Goal: Information Seeking & Learning: Compare options

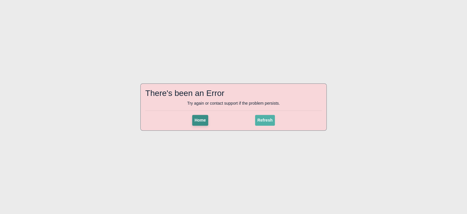
click at [196, 122] on span "Home" at bounding box center [200, 120] width 11 height 5
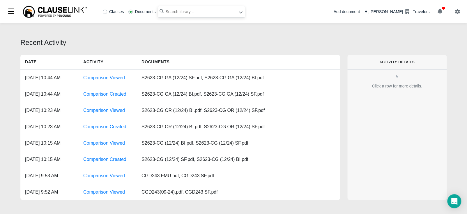
click at [187, 14] on input "text" at bounding box center [201, 12] width 87 height 12
type input "s2623-cg ok"
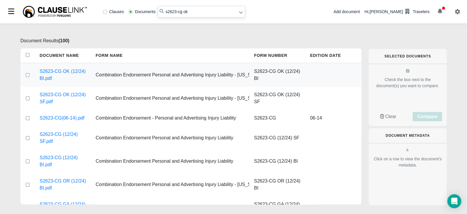
click at [31, 74] on div at bounding box center [27, 74] width 15 height 23
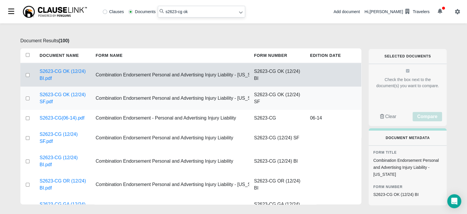
click at [26, 96] on div at bounding box center [27, 98] width 15 height 23
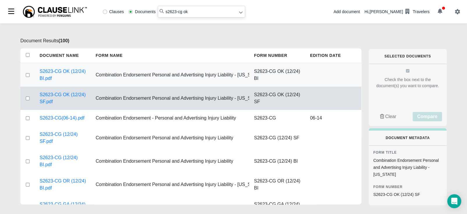
click at [28, 75] on input "checkbox" at bounding box center [27, 75] width 5 height 4
checkbox input "true"
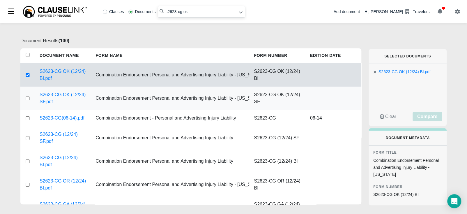
click at [26, 100] on div at bounding box center [27, 98] width 15 height 23
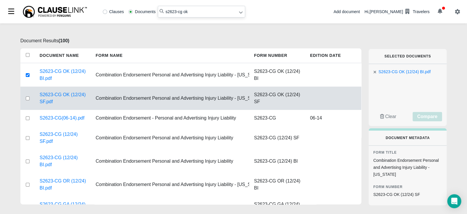
click at [28, 98] on input "checkbox" at bounding box center [27, 98] width 5 height 4
checkbox input "true"
click at [437, 117] on span "Compare" at bounding box center [428, 116] width 20 height 5
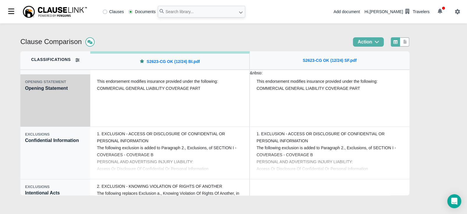
click at [60, 97] on div "OPENING STATEMENT Opening Statement" at bounding box center [55, 100] width 70 height 52
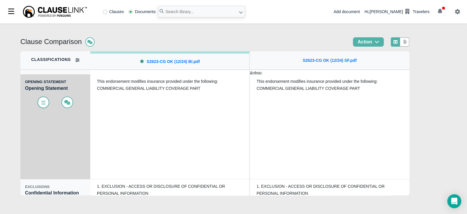
click at [45, 101] on icon at bounding box center [43, 102] width 4 height 3
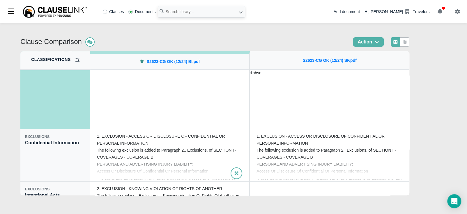
scroll to position [51, 0]
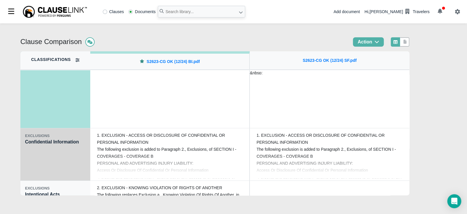
click at [88, 145] on div "EXCLUSIONS Confidential Information" at bounding box center [55, 154] width 70 height 52
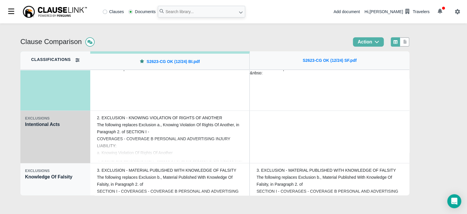
scroll to position [124, 0]
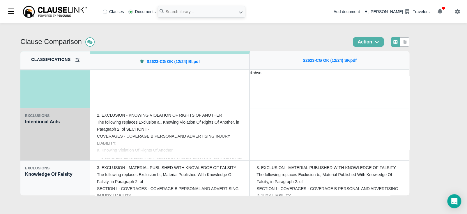
click at [78, 133] on div "EXCLUSIONS Intentional Acts" at bounding box center [55, 134] width 70 height 52
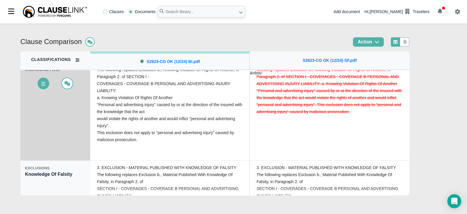
click at [78, 133] on div "EXCLUSIONS Intentional Acts" at bounding box center [55, 108] width 70 height 105
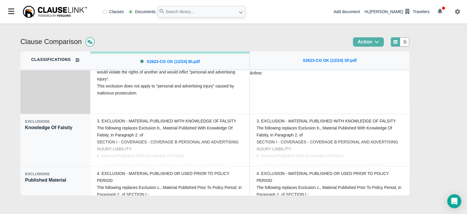
scroll to position [175, 0]
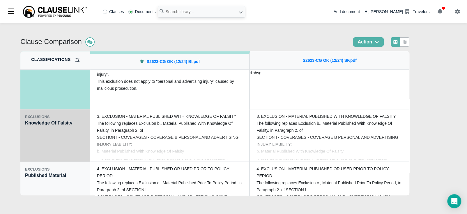
click at [78, 134] on div "EXCLUSIONS Knowledge Of Falsity" at bounding box center [55, 135] width 70 height 52
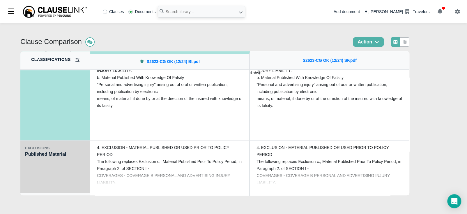
scroll to position [197, 0]
click at [75, 147] on div "EXCLUSIONS" at bounding box center [55, 148] width 61 height 6
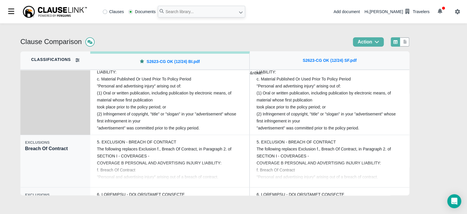
scroll to position [255, 0]
click at [73, 147] on div "EXCLUSIONS Breach Of Contract" at bounding box center [55, 160] width 70 height 52
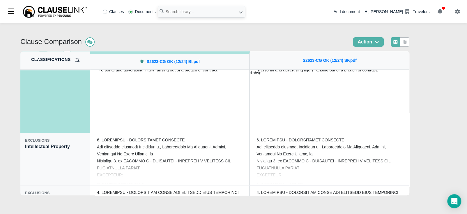
scroll to position [313, 0]
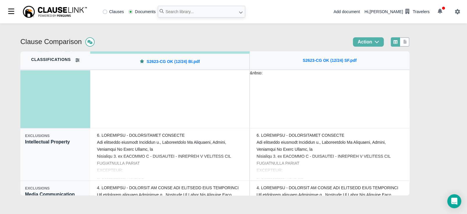
click at [73, 147] on div "EXCLUSIONS Intellectual Property" at bounding box center [55, 154] width 70 height 52
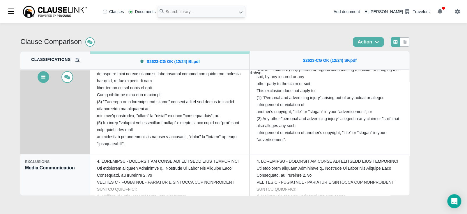
scroll to position [342, 0]
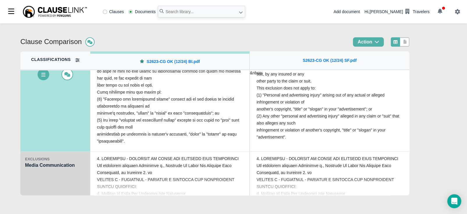
click at [72, 170] on div "EXCLUSIONS Media Communication" at bounding box center [55, 178] width 70 height 52
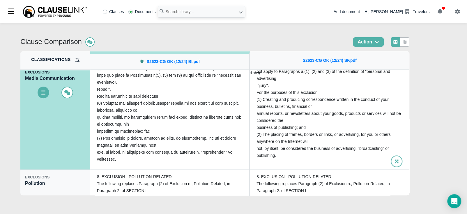
scroll to position [393, 0]
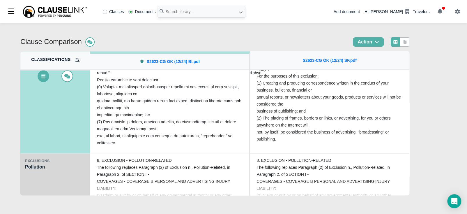
click at [64, 171] on div "EXCLUSIONS Pollution" at bounding box center [55, 179] width 70 height 52
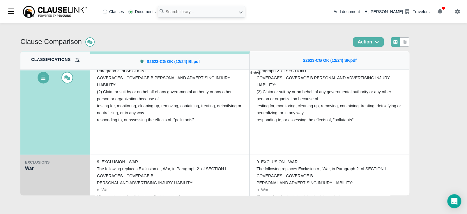
scroll to position [444, 0]
click at [67, 174] on div "EXCLUSIONS War" at bounding box center [55, 180] width 70 height 52
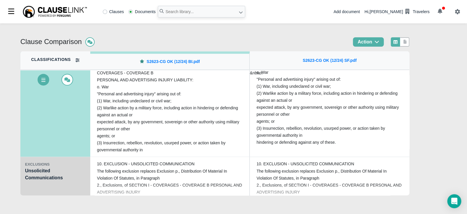
scroll to position [495, 0]
click at [69, 164] on div "EXCLUSIONS" at bounding box center [55, 164] width 61 height 6
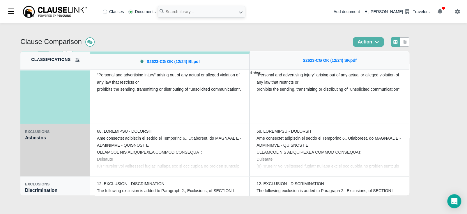
scroll to position [583, 0]
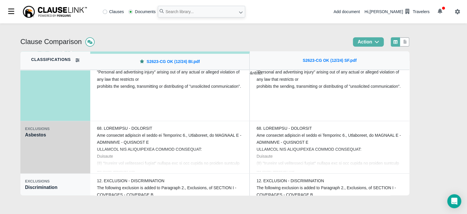
click at [76, 142] on div "EXCLUSIONS Asbestos" at bounding box center [55, 147] width 70 height 52
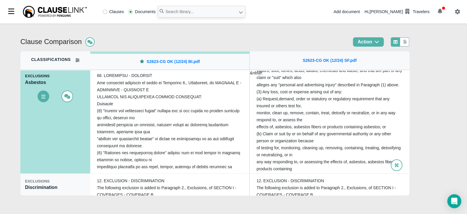
scroll to position [126, 0]
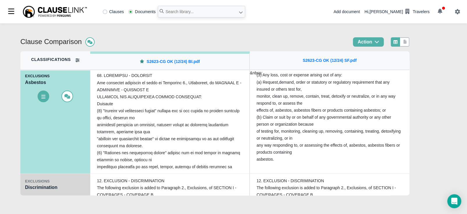
click at [73, 190] on div "EXCLUSIONS Discrimination" at bounding box center [55, 199] width 70 height 52
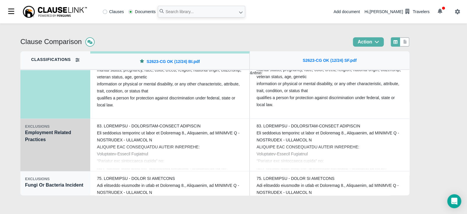
scroll to position [699, 0]
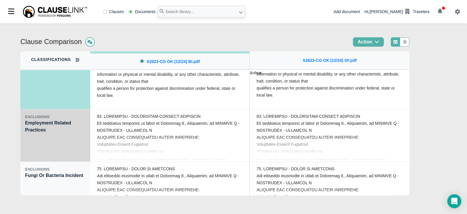
click at [52, 159] on div "EXCLUSIONS Employment Related Practices" at bounding box center [55, 135] width 70 height 52
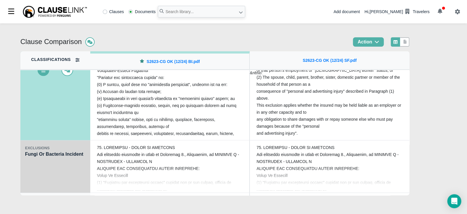
scroll to position [721, 0]
click at [68, 167] on div "EXCLUSIONS Fungi Or Bacteria Incident" at bounding box center [55, 166] width 70 height 52
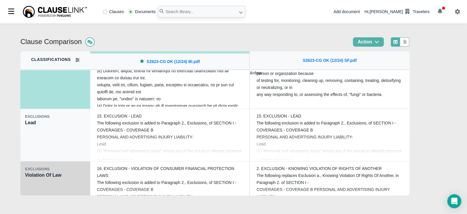
scroll to position [823, 0]
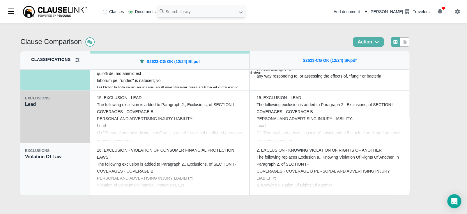
click at [64, 122] on div "EXCLUSIONS Lead" at bounding box center [55, 117] width 70 height 52
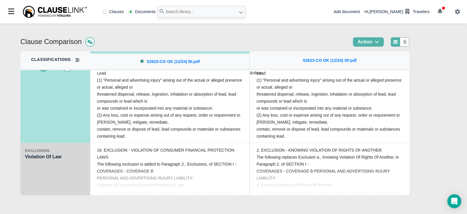
click at [49, 175] on div "EXCLUSIONS Violation Of Law" at bounding box center [55, 169] width 70 height 52
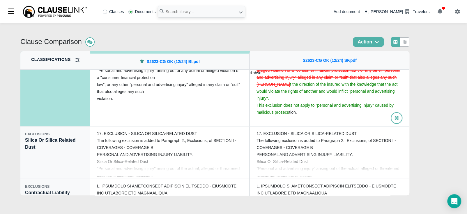
scroll to position [21, 0]
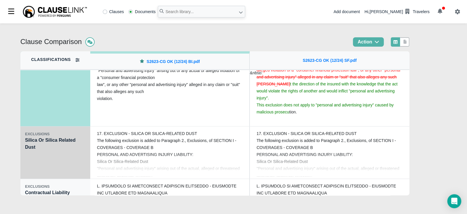
click at [63, 158] on div "EXCLUSIONS Silica Or Silica Related Dust" at bounding box center [55, 152] width 70 height 52
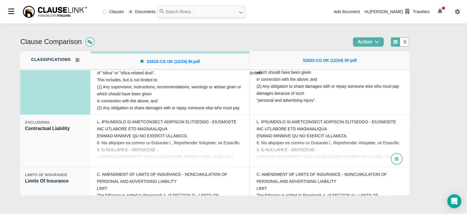
scroll to position [973, 0]
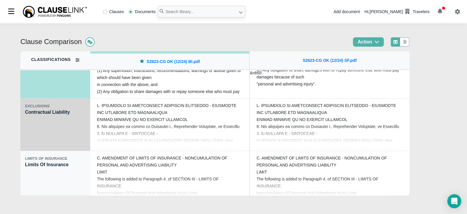
click at [38, 134] on div "EXCLUSIONS Contractual Liability" at bounding box center [55, 125] width 70 height 52
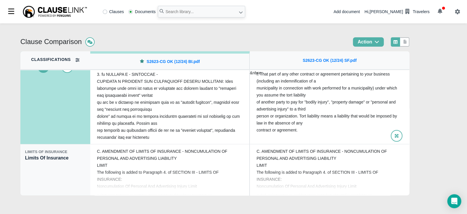
scroll to position [980, 0]
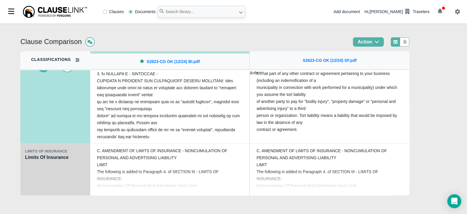
click at [64, 175] on div "LIMITS OF INSURANCE Limits Of Insurance" at bounding box center [55, 170] width 70 height 52
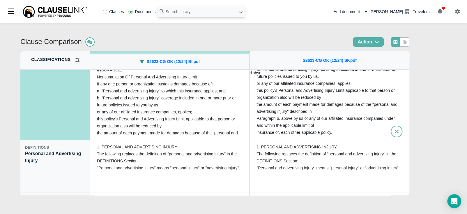
scroll to position [1038, 0]
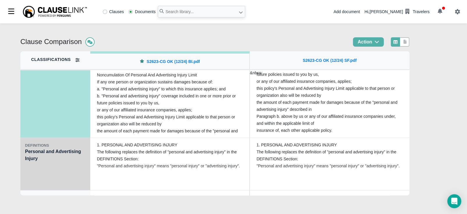
click at [72, 169] on div "DEFINITIONS Personal and Advertising Injury" at bounding box center [55, 164] width 70 height 52
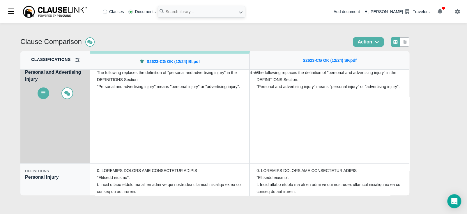
scroll to position [1096, 0]
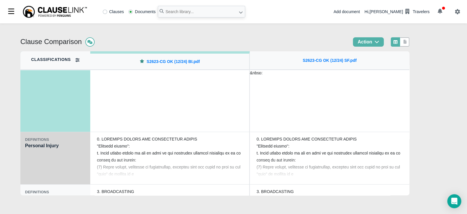
click at [71, 153] on div "DEFINITIONS Personal Injury" at bounding box center [55, 158] width 70 height 52
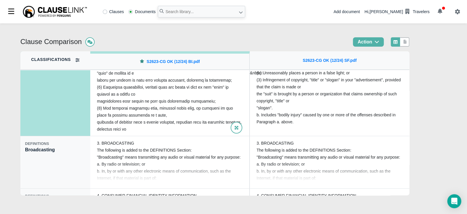
scroll to position [1147, 0]
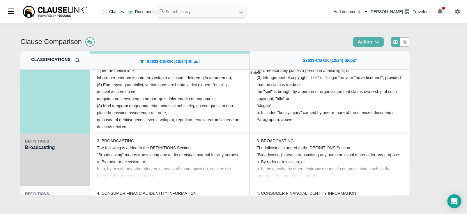
click at [63, 168] on div "DEFINITIONS Broadcasting" at bounding box center [55, 160] width 70 height 52
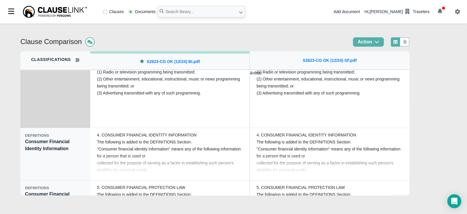
scroll to position [1206, 0]
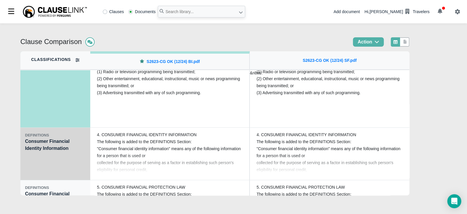
click at [57, 167] on div "DEFINITIONS Consumer Financial Identity Information" at bounding box center [55, 154] width 70 height 52
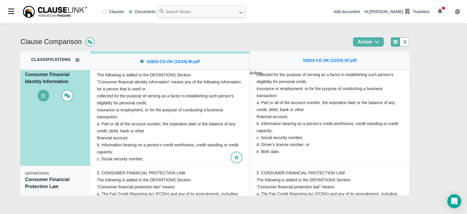
scroll to position [1228, 0]
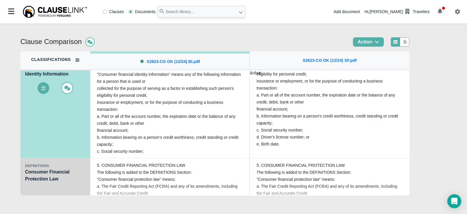
click at [44, 182] on div "DEFINITIONS Consumer Financial Protection Law" at bounding box center [55, 184] width 70 height 52
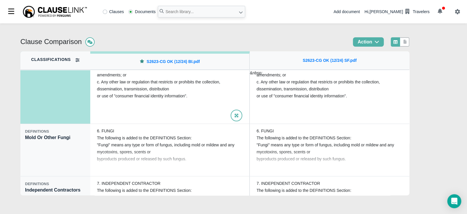
scroll to position [1315, 0]
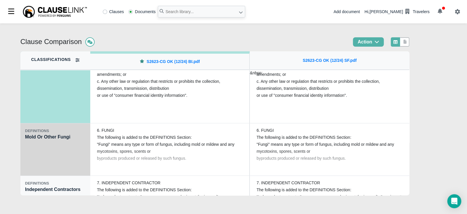
click at [57, 150] on div "DEFINITIONS Mold Or Other Fungi" at bounding box center [55, 149] width 70 height 52
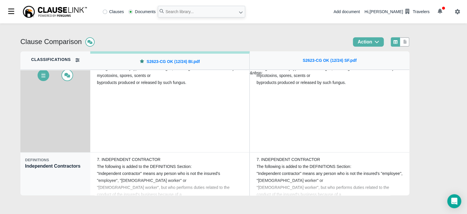
scroll to position [1351, 0]
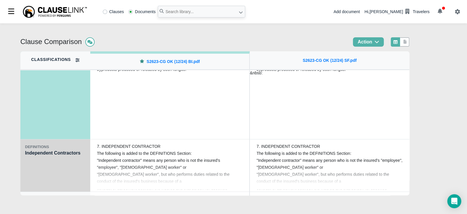
click at [56, 167] on div "DEFINITIONS Independent Contractors" at bounding box center [55, 165] width 70 height 52
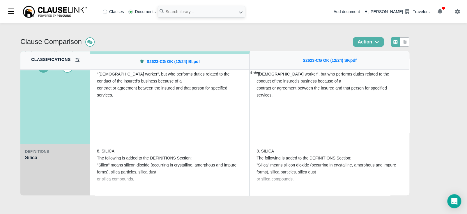
scroll to position [1402, 0]
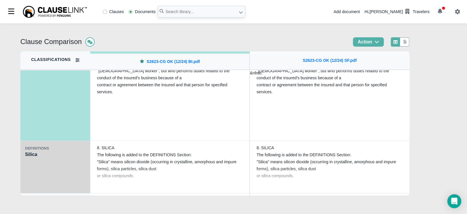
click at [56, 172] on div "DEFINITIONS Silica" at bounding box center [55, 167] width 70 height 52
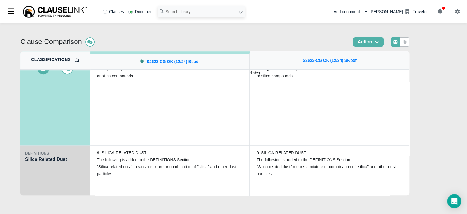
scroll to position [1453, 0]
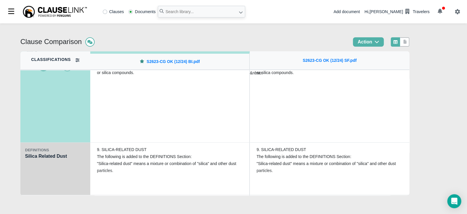
click at [56, 178] on div "DEFINITIONS Silica Related Dust" at bounding box center [55, 169] width 70 height 52
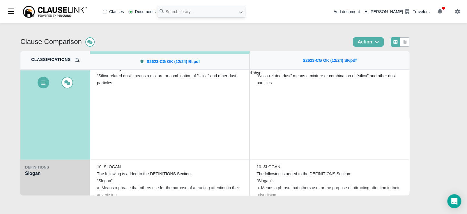
scroll to position [1497, 0]
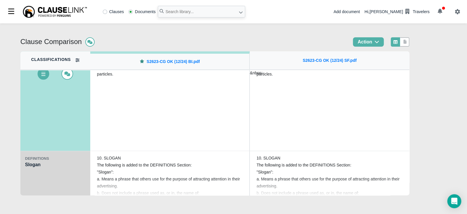
click at [57, 184] on div "DEFINITIONS Slogan" at bounding box center [55, 177] width 70 height 52
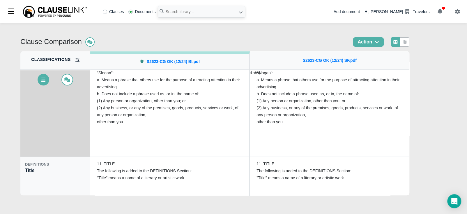
scroll to position [1548, 0]
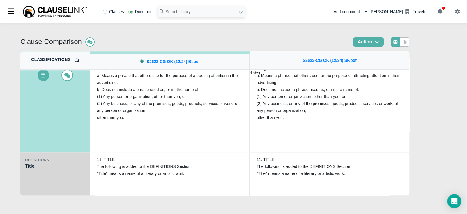
click at [59, 184] on div "DEFINITIONS Title" at bounding box center [55, 178] width 70 height 52
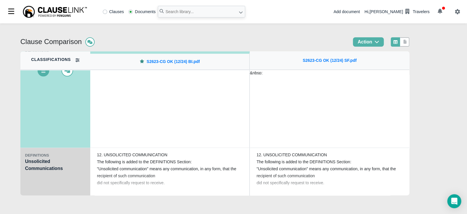
scroll to position [1606, 0]
click at [59, 186] on div "DEFINITIONS Unsolicited Communications" at bounding box center [55, 173] width 70 height 52
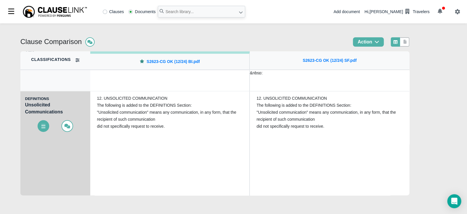
scroll to position [1610, 0]
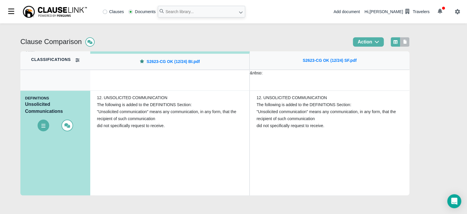
click at [408, 43] on icon at bounding box center [405, 42] width 5 height 4
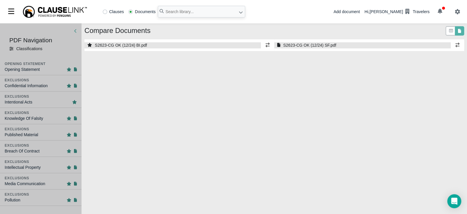
select select "1"
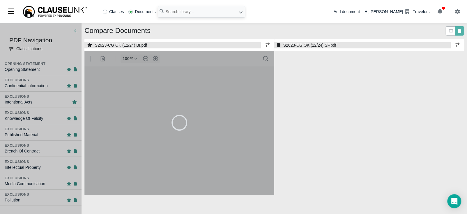
select select "1"
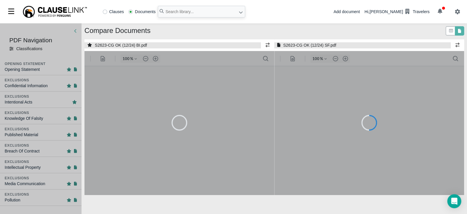
type input "55"
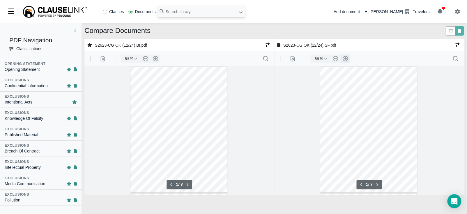
click at [345, 57] on button ".cls-1{fill:#abb0c4;} icon - header - zoom - in - line" at bounding box center [345, 59] width 9 height 8
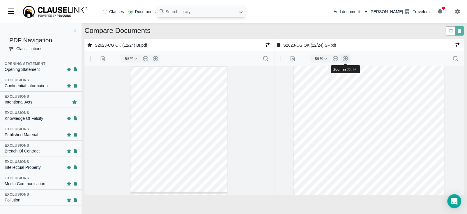
click at [345, 57] on button ".cls-1{fill:#abb0c4;} icon - header - zoom - in - line" at bounding box center [345, 59] width 9 height 8
type input "110"
click at [155, 58] on button ".cls-1{fill:#abb0c4;} icon - header - zoom - in - line" at bounding box center [155, 59] width 9 height 8
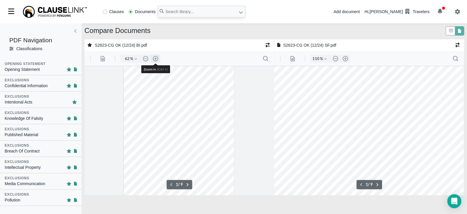
click at [155, 58] on button ".cls-1{fill:#abb0c4;} icon - header - zoom - in - line" at bounding box center [155, 59] width 9 height 8
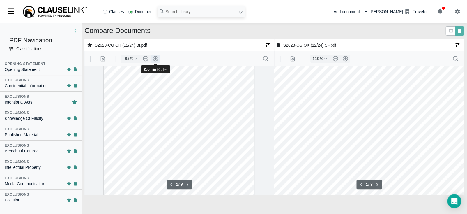
type input "110"
click at [32, 98] on div "Exclusions" at bounding box center [41, 96] width 72 height 5
type input "1"
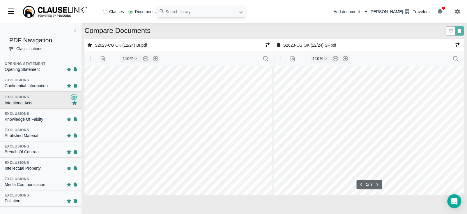
scroll to position [64, 6]
click at [345, 57] on button ".cls-1{fill:#abb0c4;} icon - header - zoom - in - line" at bounding box center [345, 59] width 9 height 8
click at [335, 58] on button ".cls-1{fill:#abb0c4;} icon - header - zoom - out - line" at bounding box center [335, 59] width 9 height 8
type input "110"
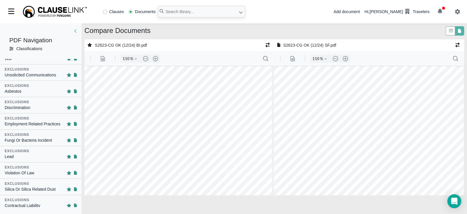
scroll to position [160, 0]
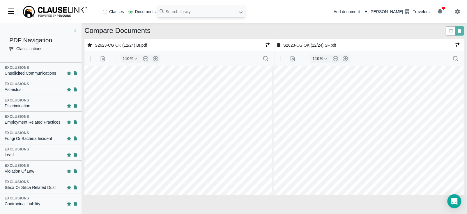
click at [38, 168] on div "Violation Of Law" at bounding box center [41, 171] width 72 height 6
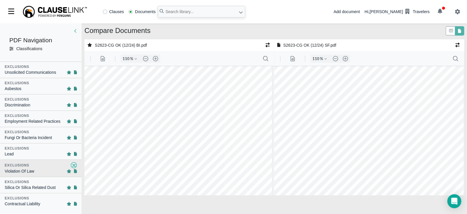
type input "5"
click at [308, 101] on div at bounding box center [364, 148] width 195 height 253
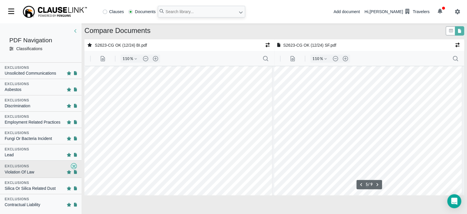
click at [315, 111] on div at bounding box center [364, 148] width 195 height 253
click at [198, 10] on input "text" at bounding box center [201, 12] width 87 height 12
type input "s2623-cg va"
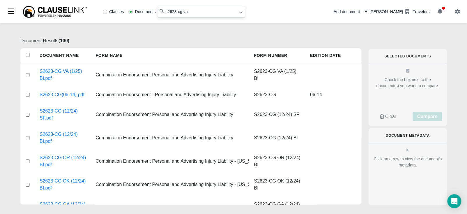
click at [452, 68] on div "Document Results ( 100 ) Document Name Form Name Form Number Edition Date S2623…" at bounding box center [233, 118] width 467 height 191
